Goal: Transaction & Acquisition: Purchase product/service

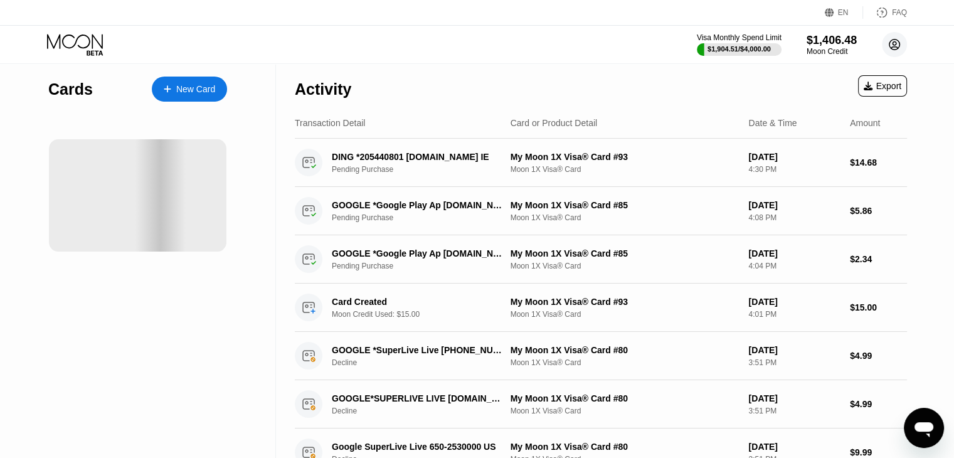
click at [888, 42] on circle at bounding box center [893, 44] width 25 height 25
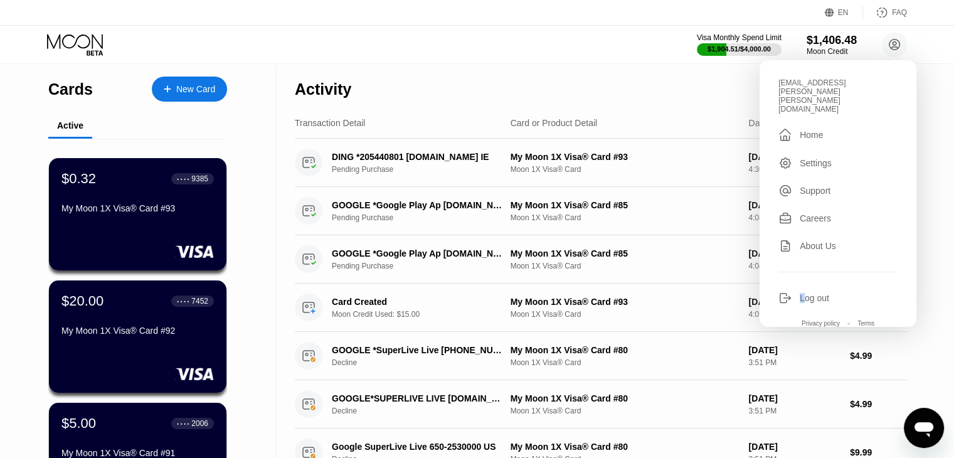
click at [802, 293] on div "Log out" at bounding box center [813, 298] width 29 height 10
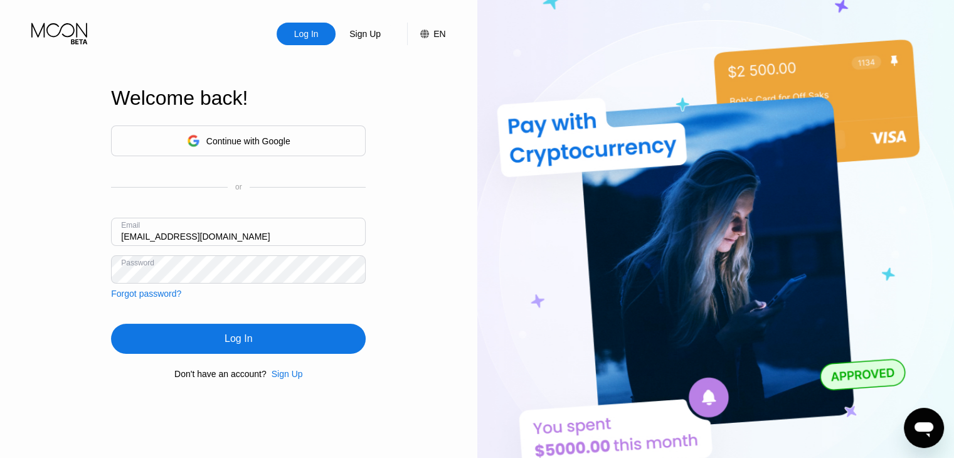
drag, startPoint x: 238, startPoint y: 233, endPoint x: 0, endPoint y: 276, distance: 242.2
click at [0, 276] on div "Log In Sign Up EN Language Select an item Save Welcome back! Continue with Goog…" at bounding box center [238, 251] width 477 height 503
click at [242, 234] on input "samir.eble.eble+hiba@gmail.clom" at bounding box center [238, 232] width 255 height 28
type input "[EMAIL_ADDRESS][PERSON_NAME][PERSON_NAME][DOMAIN_NAME]"
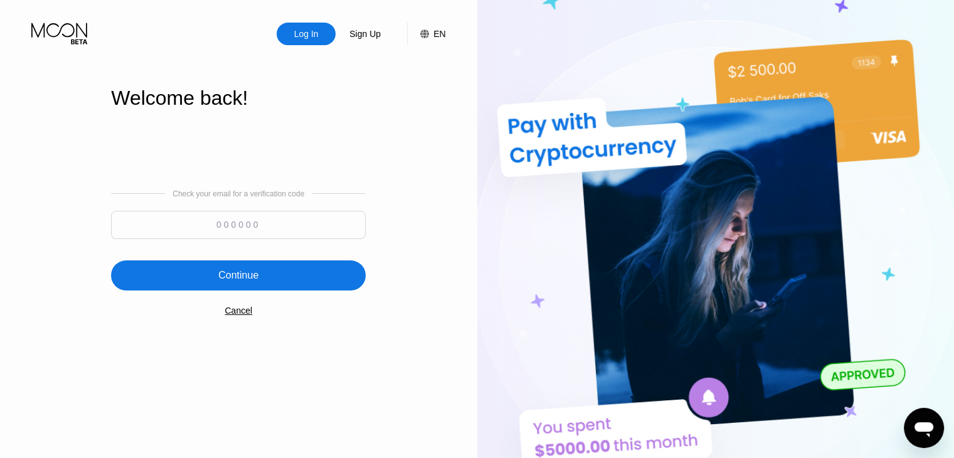
click at [309, 231] on input at bounding box center [238, 225] width 255 height 28
click at [313, 230] on input at bounding box center [238, 225] width 255 height 28
click at [224, 237] on input at bounding box center [238, 225] width 255 height 28
type input "393675"
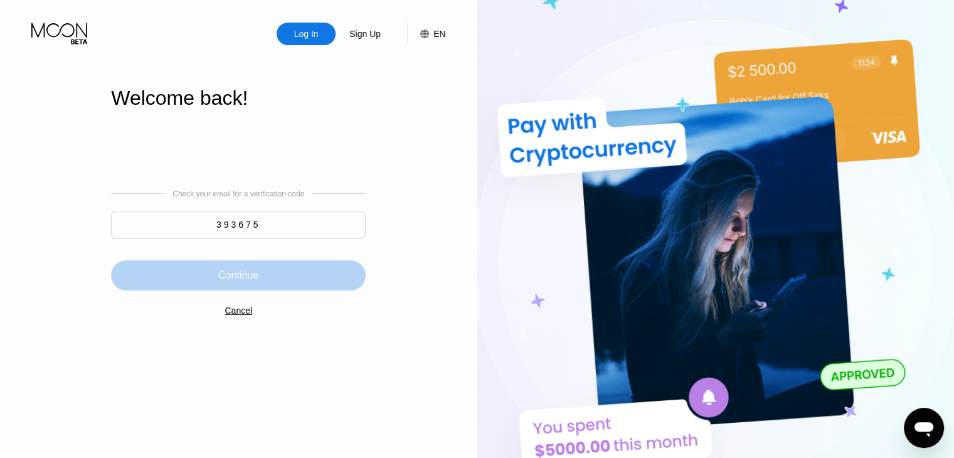
click at [253, 281] on div "Continue" at bounding box center [238, 275] width 40 height 13
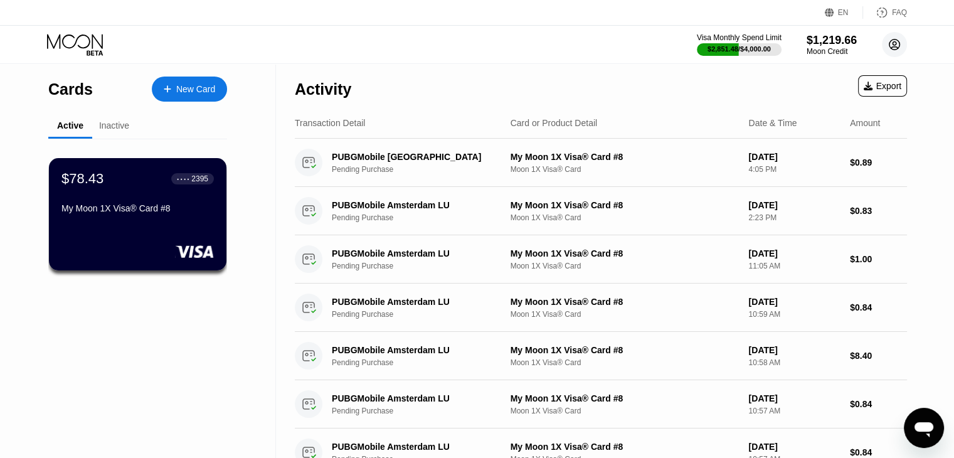
click at [906, 44] on circle at bounding box center [893, 44] width 25 height 25
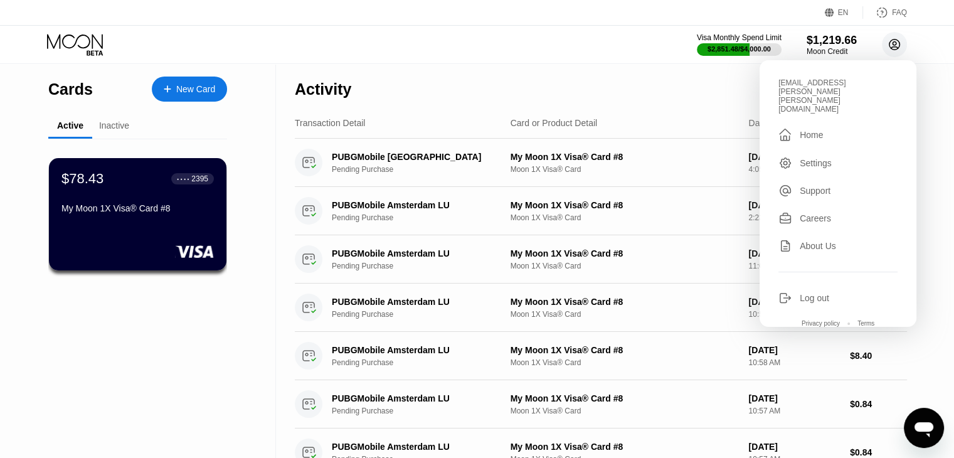
click at [906, 44] on circle at bounding box center [893, 44] width 25 height 25
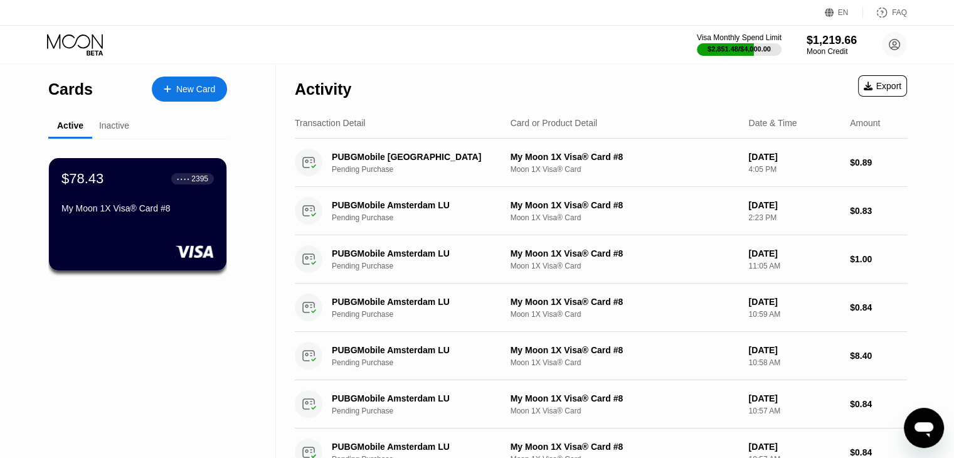
click at [201, 102] on div "Cards New Card" at bounding box center [137, 86] width 179 height 44
click at [171, 224] on div "$78.43 ● ● ● ● 2395 My Moon 1X Visa® Card #8" at bounding box center [137, 214] width 177 height 112
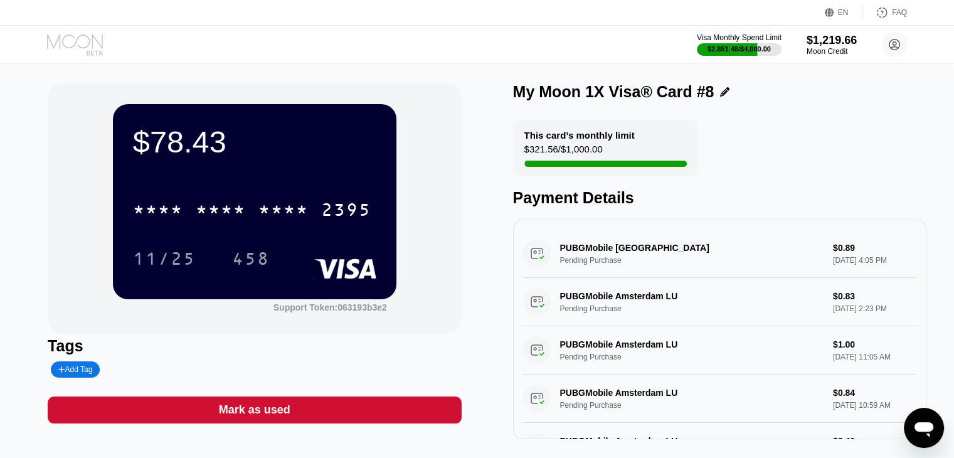
click at [85, 47] on icon at bounding box center [75, 41] width 56 height 14
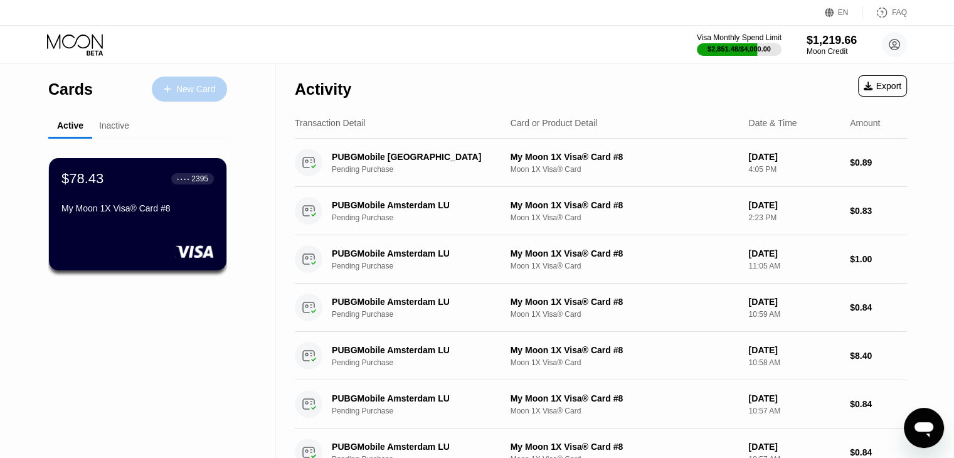
click at [203, 95] on div "New Card" at bounding box center [189, 88] width 75 height 25
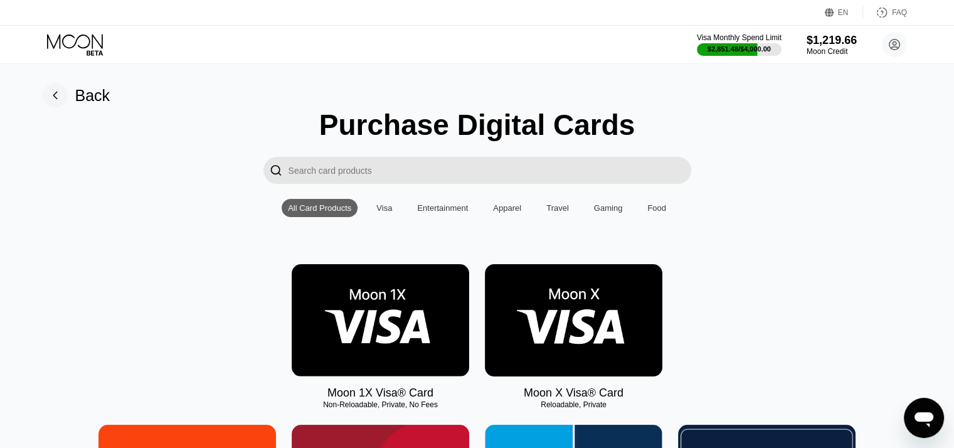
click at [370, 340] on img at bounding box center [380, 320] width 177 height 112
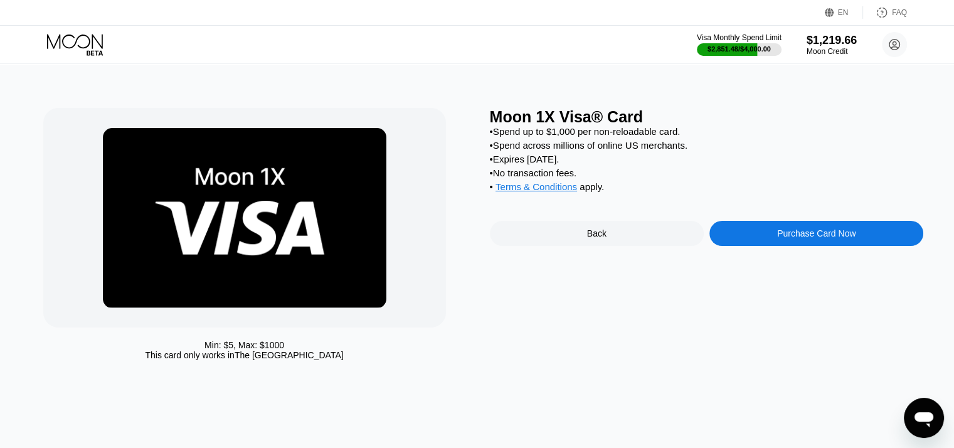
click at [816, 259] on div "Moon 1X Visa® Card • Spend up to $1,000 per non-reloadable card. • Spend across…" at bounding box center [707, 237] width 434 height 258
click at [806, 238] on div "Purchase Card Now" at bounding box center [816, 233] width 78 height 10
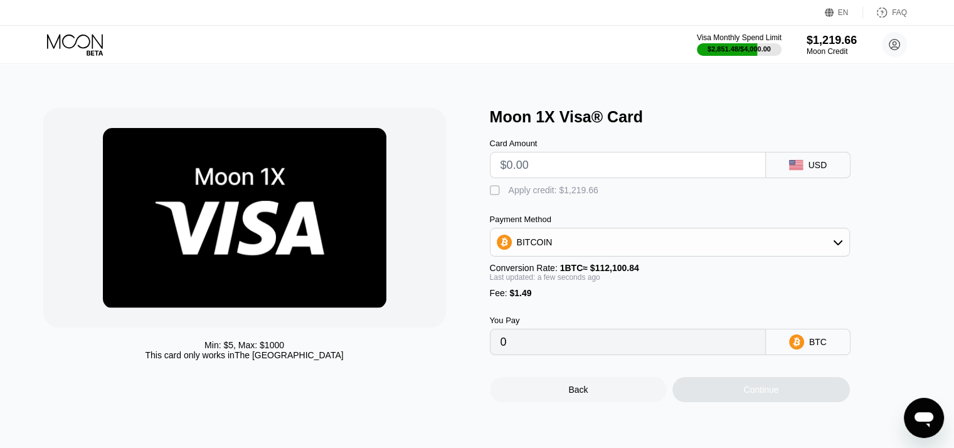
click at [550, 177] on input "text" at bounding box center [627, 164] width 255 height 25
type input "$300"
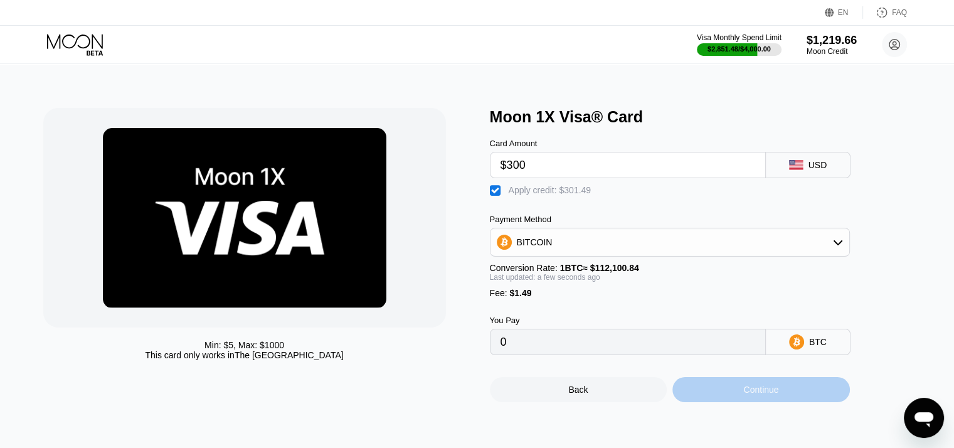
click at [706, 395] on div "Continue" at bounding box center [760, 389] width 177 height 25
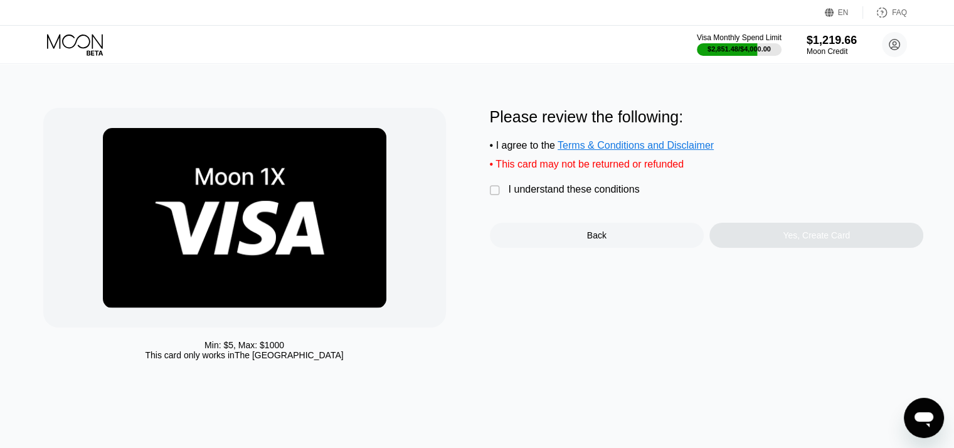
click at [554, 195] on div "I understand these conditions" at bounding box center [573, 189] width 131 height 11
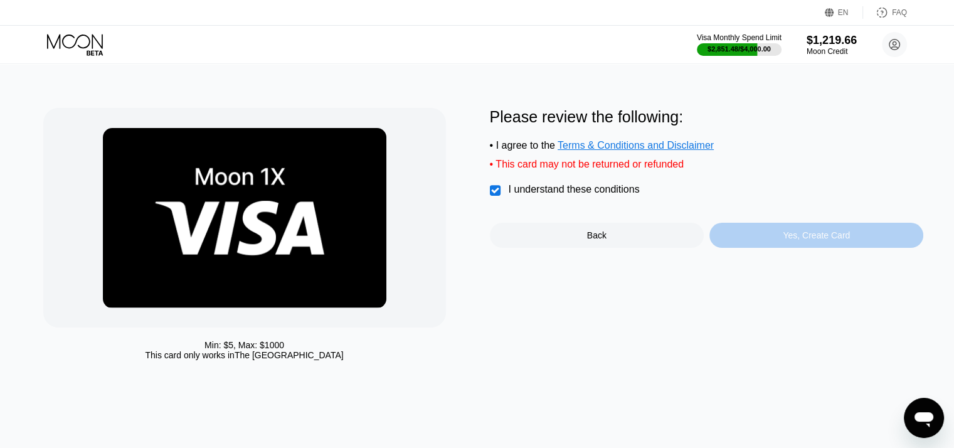
click at [760, 239] on div "Yes, Create Card" at bounding box center [816, 235] width 214 height 25
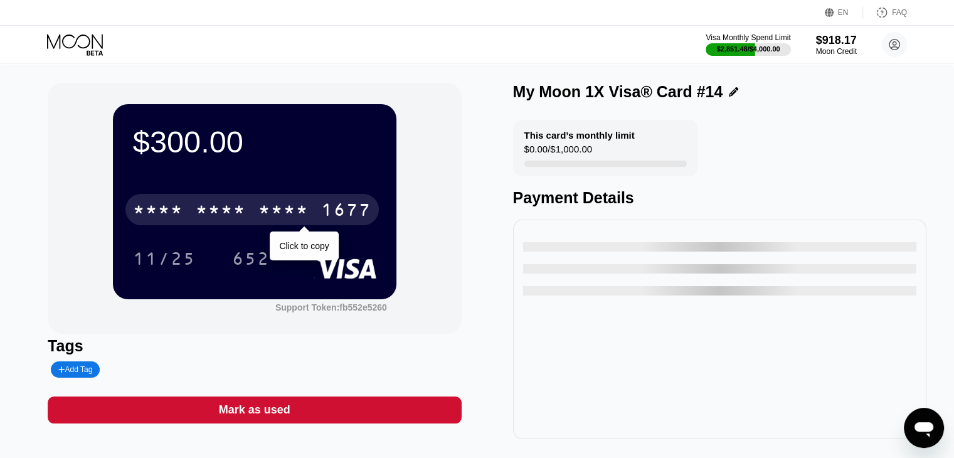
click at [256, 205] on div "* * * * * * * * * * * * 1677" at bounding box center [251, 209] width 253 height 31
